Goal: Information Seeking & Learning: Learn about a topic

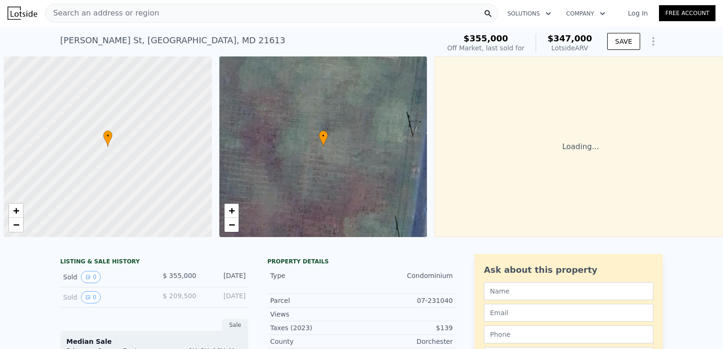
scroll to position [0, 4]
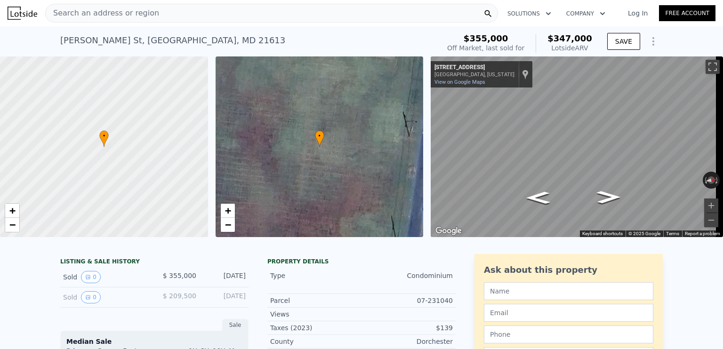
click at [90, 14] on span "Search an address or region" at bounding box center [102, 13] width 113 height 11
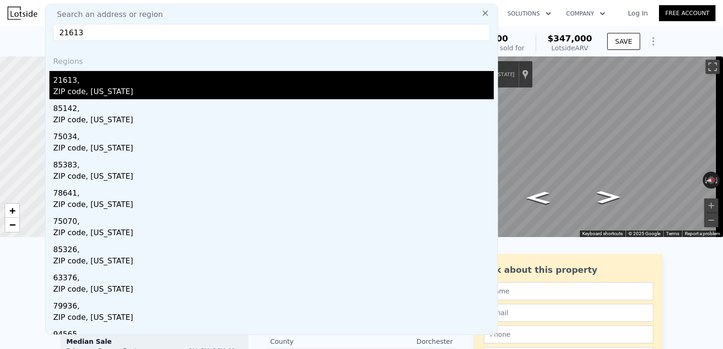
type input "21613"
click at [74, 83] on div "21613," at bounding box center [273, 78] width 441 height 15
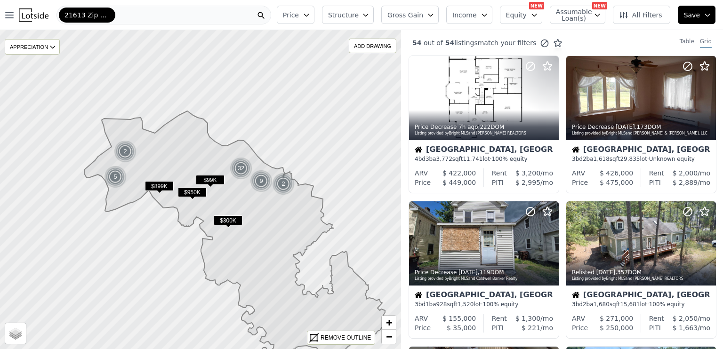
click at [601, 15] on icon "button" at bounding box center [598, 15] width 8 height 8
click at [565, 33] on input "Has Assumable Loan(s)" at bounding box center [561, 33] width 8 height 8
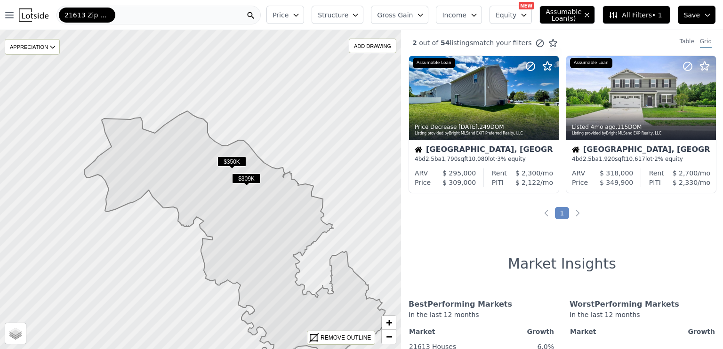
click at [348, 12] on span "Structure" at bounding box center [333, 14] width 30 height 9
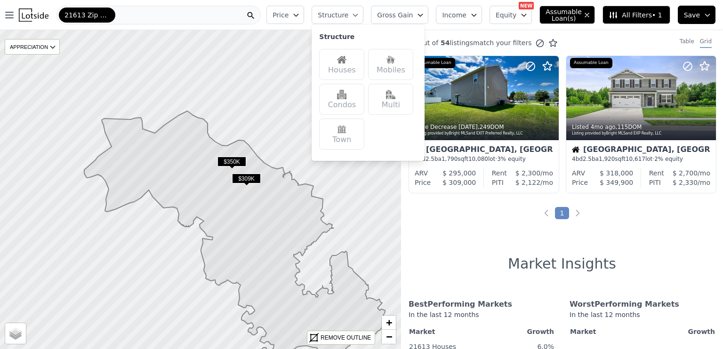
click at [355, 66] on div "Houses" at bounding box center [341, 64] width 45 height 31
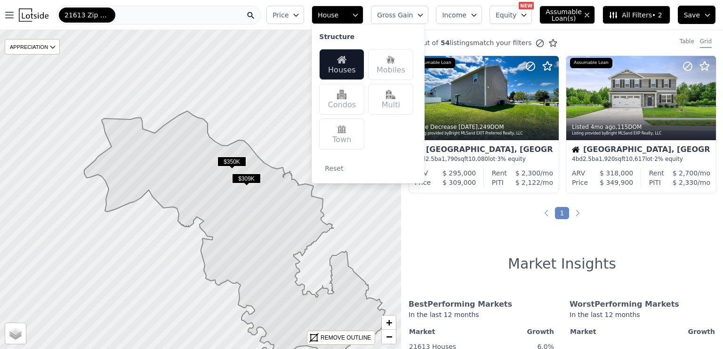
click at [395, 91] on img at bounding box center [390, 94] width 9 height 9
click at [570, 17] on span "Assumable Loan(s)" at bounding box center [561, 14] width 30 height 13
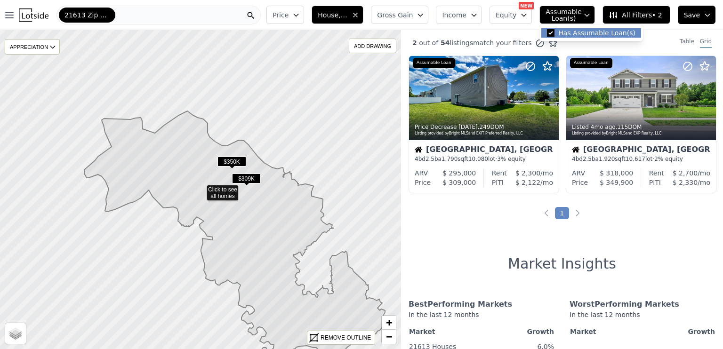
click at [570, 17] on span "Assumable Loan(s)" at bounding box center [561, 14] width 30 height 13
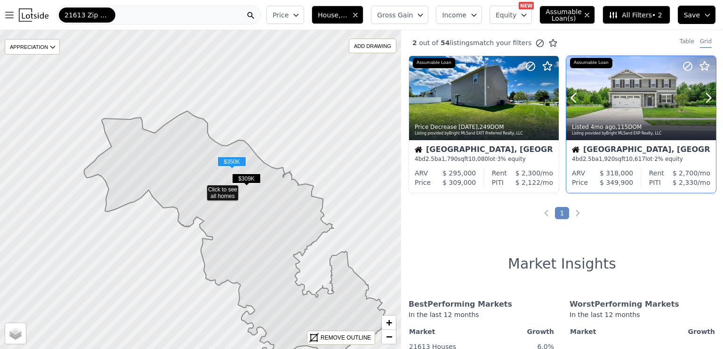
click at [636, 104] on div at bounding box center [641, 98] width 150 height 84
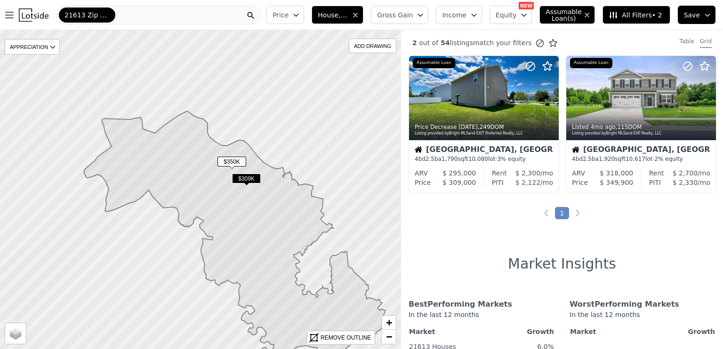
click at [126, 11] on div "21613 Zip Code" at bounding box center [158, 15] width 204 height 19
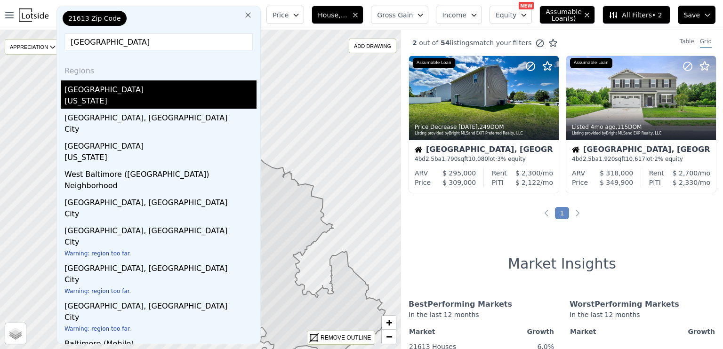
type input "baltimore"
click at [101, 90] on div "Baltimore County" at bounding box center [160, 87] width 192 height 15
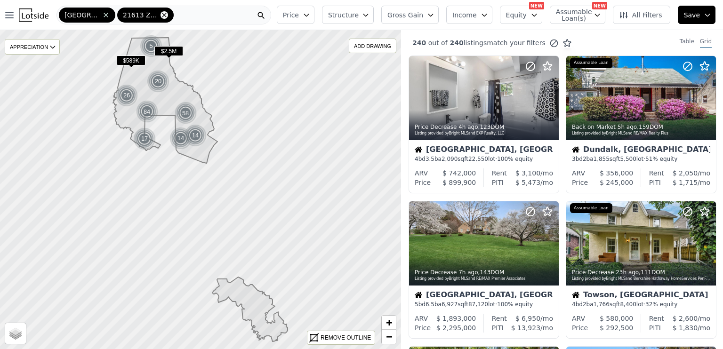
click at [162, 14] on icon at bounding box center [164, 15] width 4 height 4
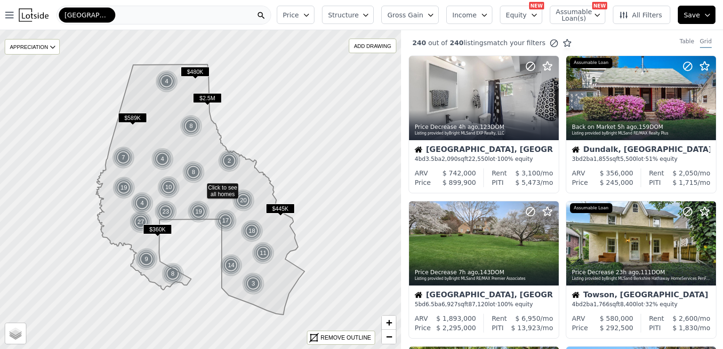
click at [602, 8] on div "NEW" at bounding box center [599, 6] width 15 height 8
click at [601, 15] on icon "button" at bounding box center [598, 15] width 8 height 8
click at [141, 8] on div "Baltimore" at bounding box center [163, 15] width 215 height 19
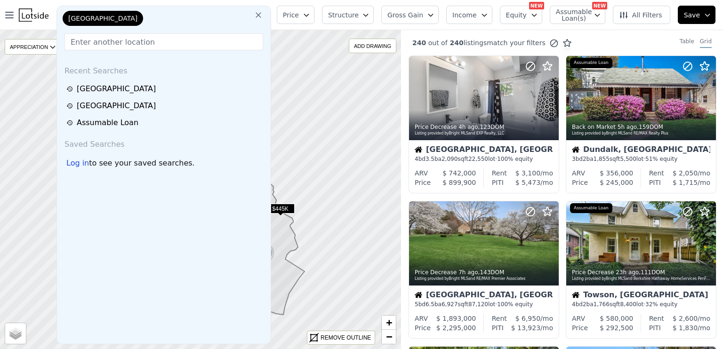
click at [263, 16] on icon at bounding box center [258, 14] width 9 height 9
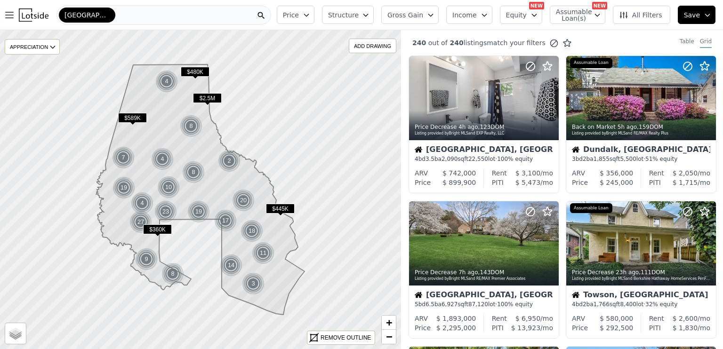
click at [145, 20] on div "Baltimore" at bounding box center [163, 15] width 215 height 19
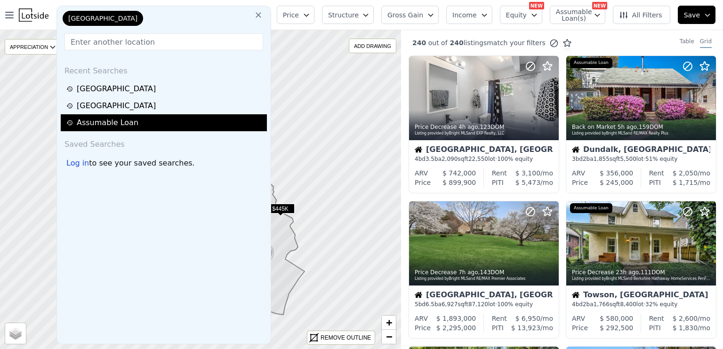
click at [100, 126] on div "Assumable Loan" at bounding box center [165, 122] width 198 height 11
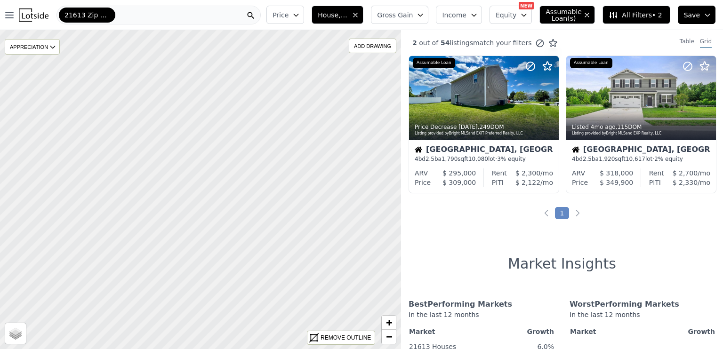
click at [423, 14] on icon "button" at bounding box center [420, 15] width 4 height 2
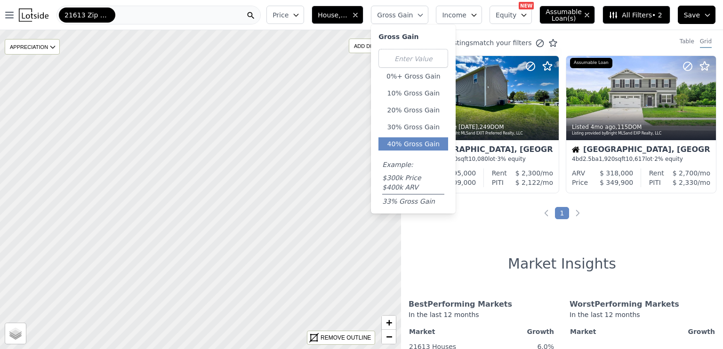
click at [432, 144] on button "40% Gross Gain" at bounding box center [413, 143] width 70 height 13
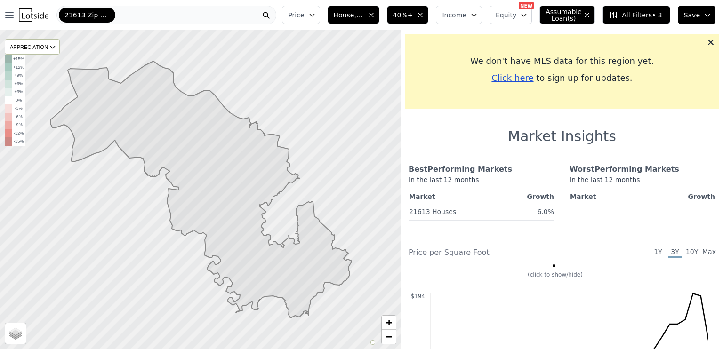
click at [186, 17] on div "21613 Zip Code" at bounding box center [166, 15] width 220 height 19
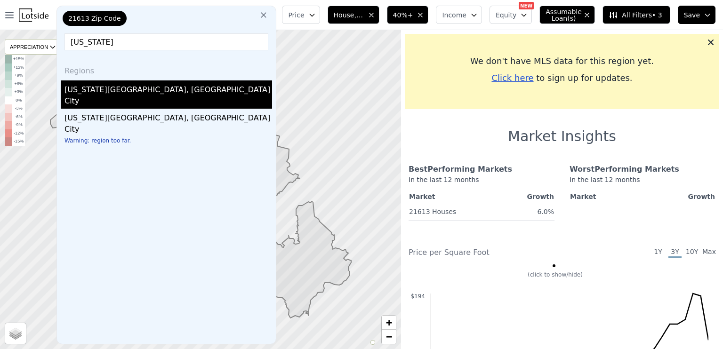
type input "maryland"
click at [157, 89] on div "Maryland City, MD" at bounding box center [168, 87] width 208 height 15
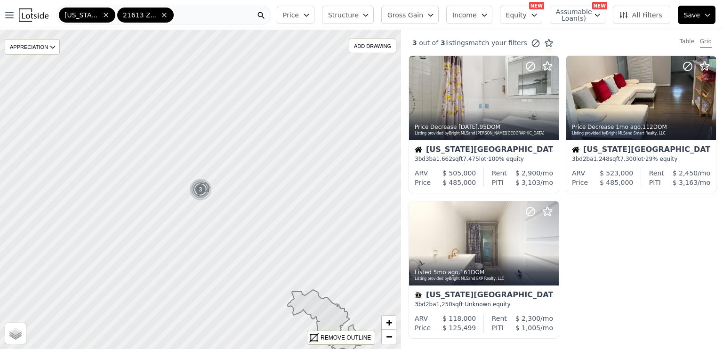
click at [169, 16] on div "21613 Zip Code" at bounding box center [145, 15] width 56 height 15
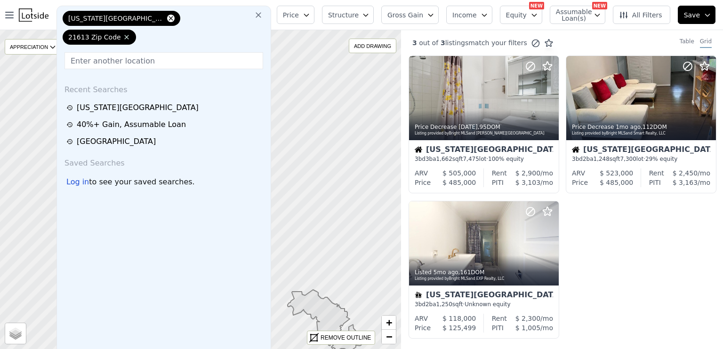
click at [169, 18] on icon at bounding box center [171, 18] width 4 height 4
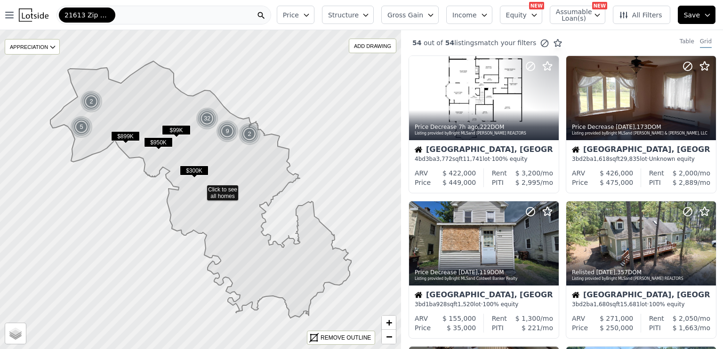
click at [131, 13] on div "21613 Zip Code" at bounding box center [163, 15] width 215 height 19
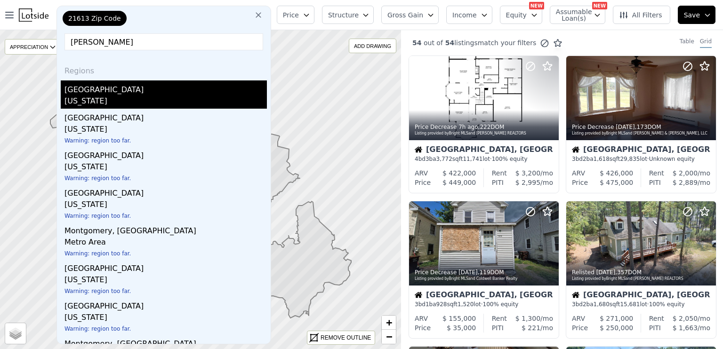
type input "montgomery"
click at [114, 95] on div "Montgomery County" at bounding box center [165, 87] width 202 height 15
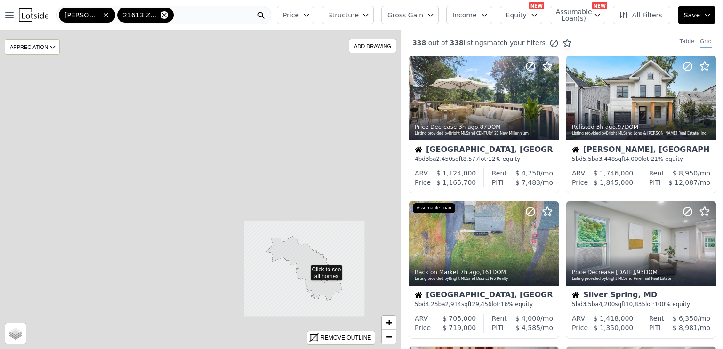
click at [166, 15] on icon at bounding box center [165, 15] width 8 height 8
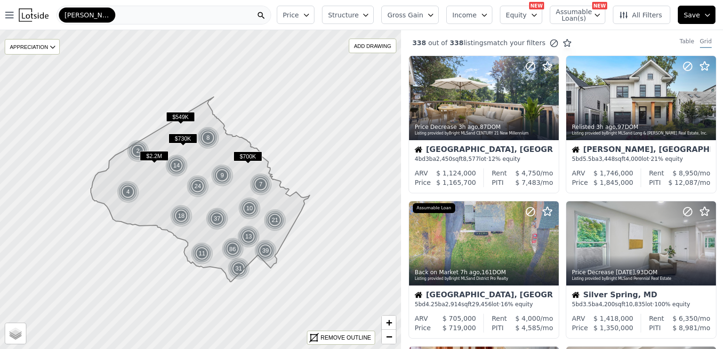
click at [586, 11] on span "Assumable Loan(s)" at bounding box center [571, 14] width 30 height 13
click at [565, 34] on input "Has Assumable Loan(s)" at bounding box center [561, 33] width 8 height 8
checkbox input "true"
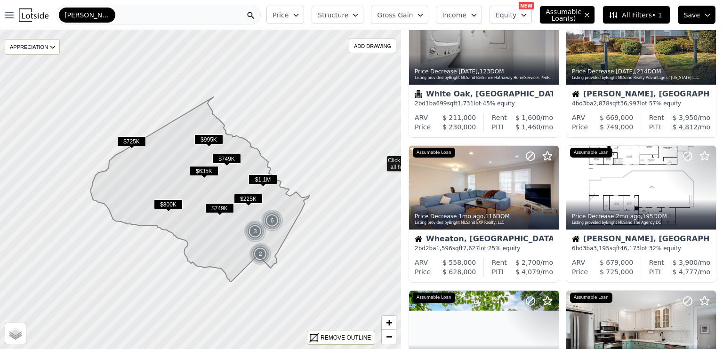
scroll to position [459, 0]
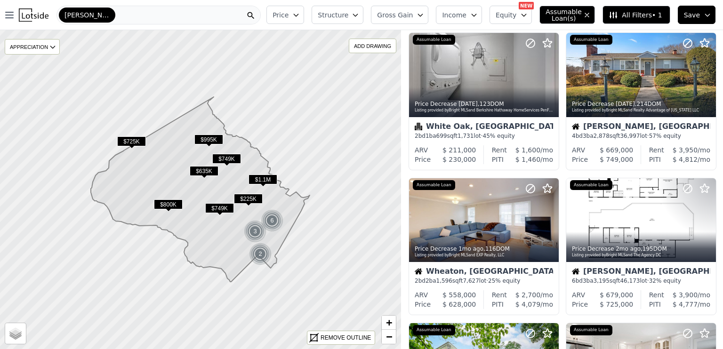
click at [148, 20] on div "Montgomery" at bounding box center [158, 15] width 204 height 19
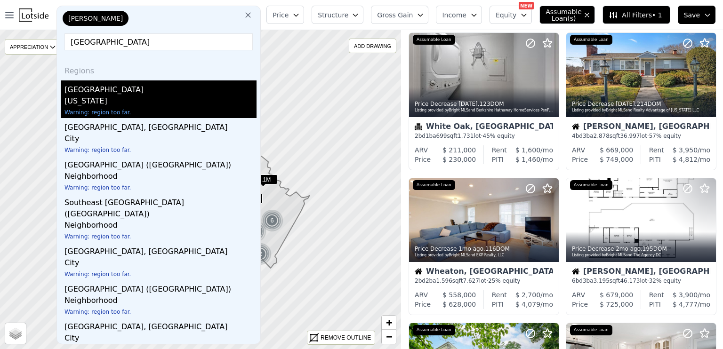
type input "los angeles"
click at [109, 101] on div "[US_STATE]" at bounding box center [160, 102] width 192 height 13
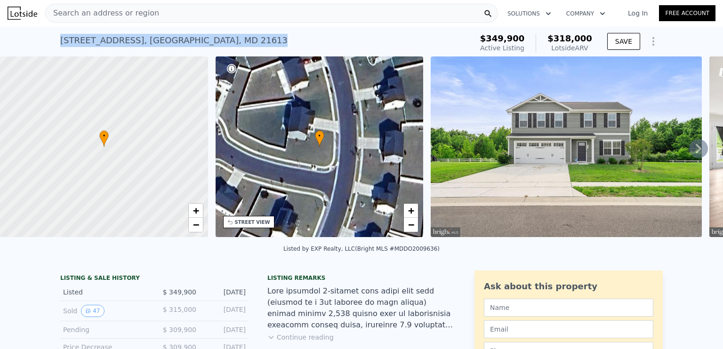
drag, startPoint x: 226, startPoint y: 39, endPoint x: 58, endPoint y: 40, distance: 167.6
click at [60, 40] on div "[STREET_ADDRESS] Active at $349,900 (~ARV $318k )" at bounding box center [264, 43] width 409 height 26
copy div "[STREET_ADDRESS]"
